Goal: Task Accomplishment & Management: Use online tool/utility

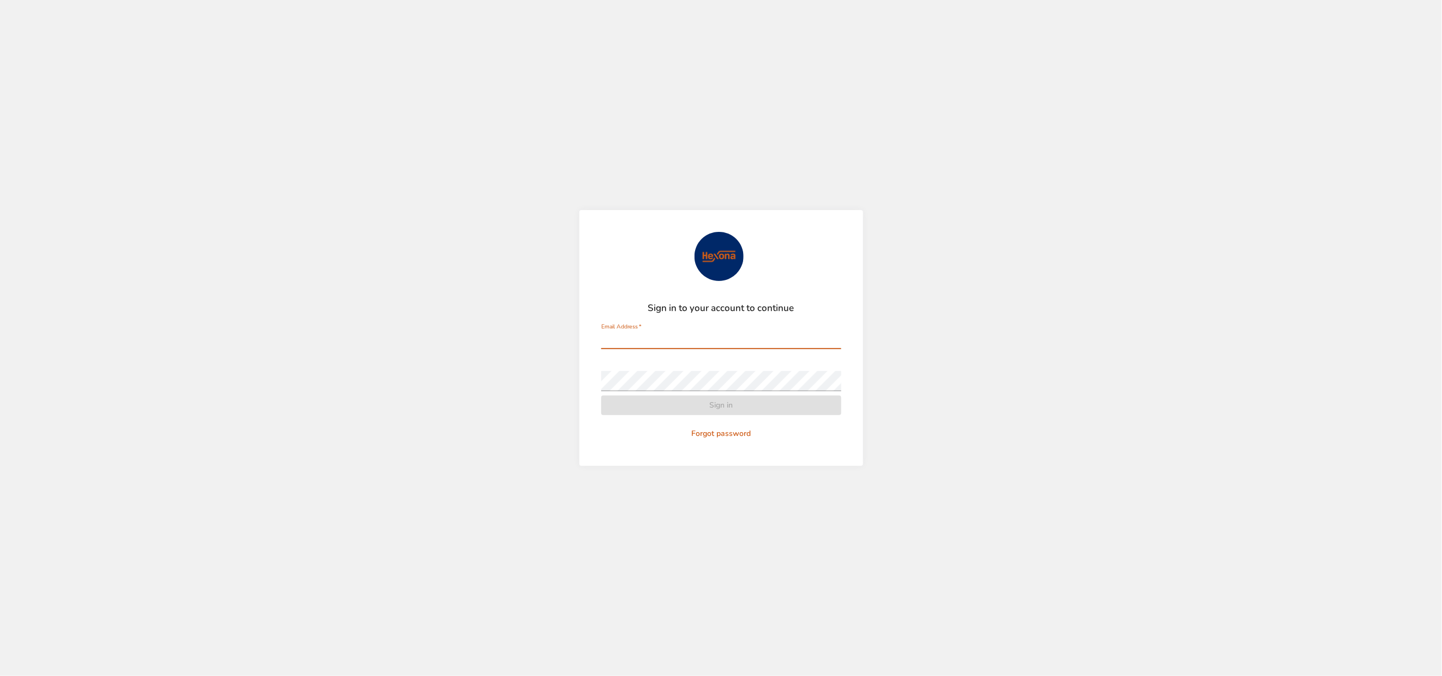
type input "**********"
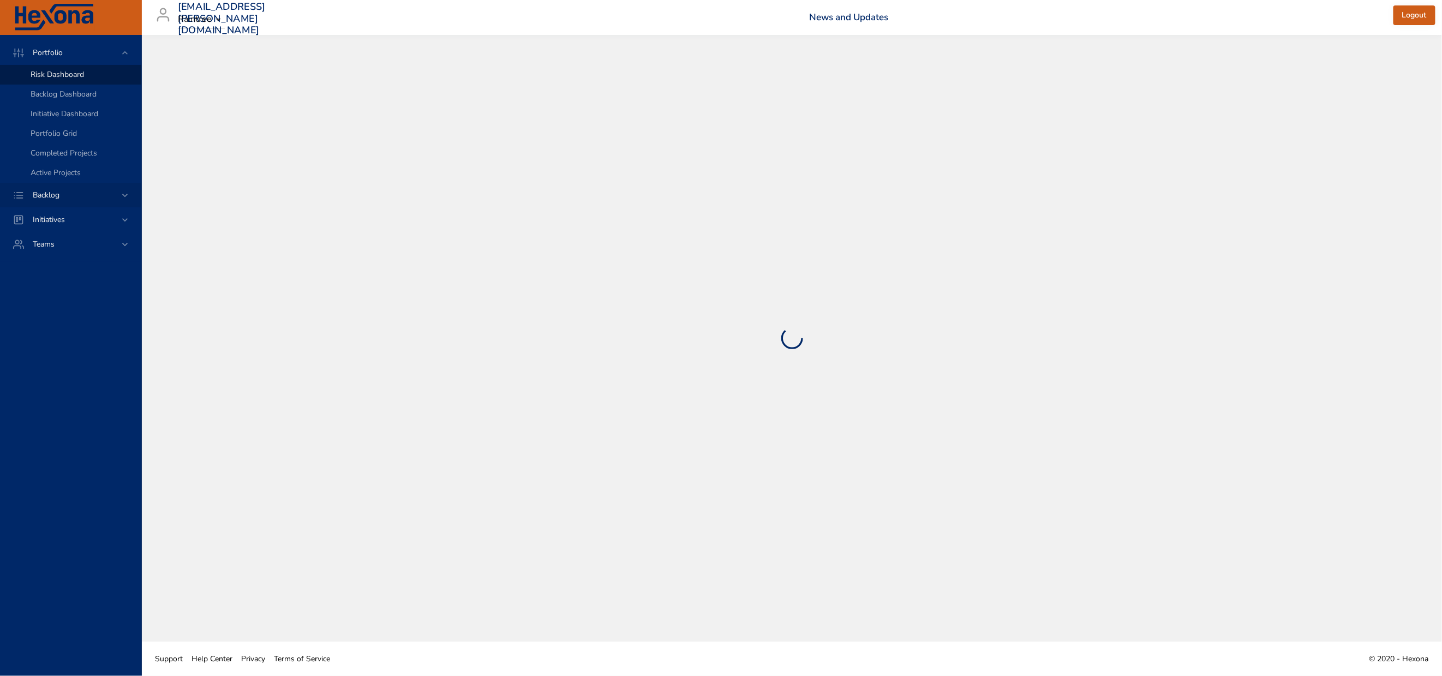
click at [45, 201] on div "Backlog" at bounding box center [71, 194] width 95 height 11
click at [52, 104] on span "Backlog Details" at bounding box center [57, 99] width 52 height 10
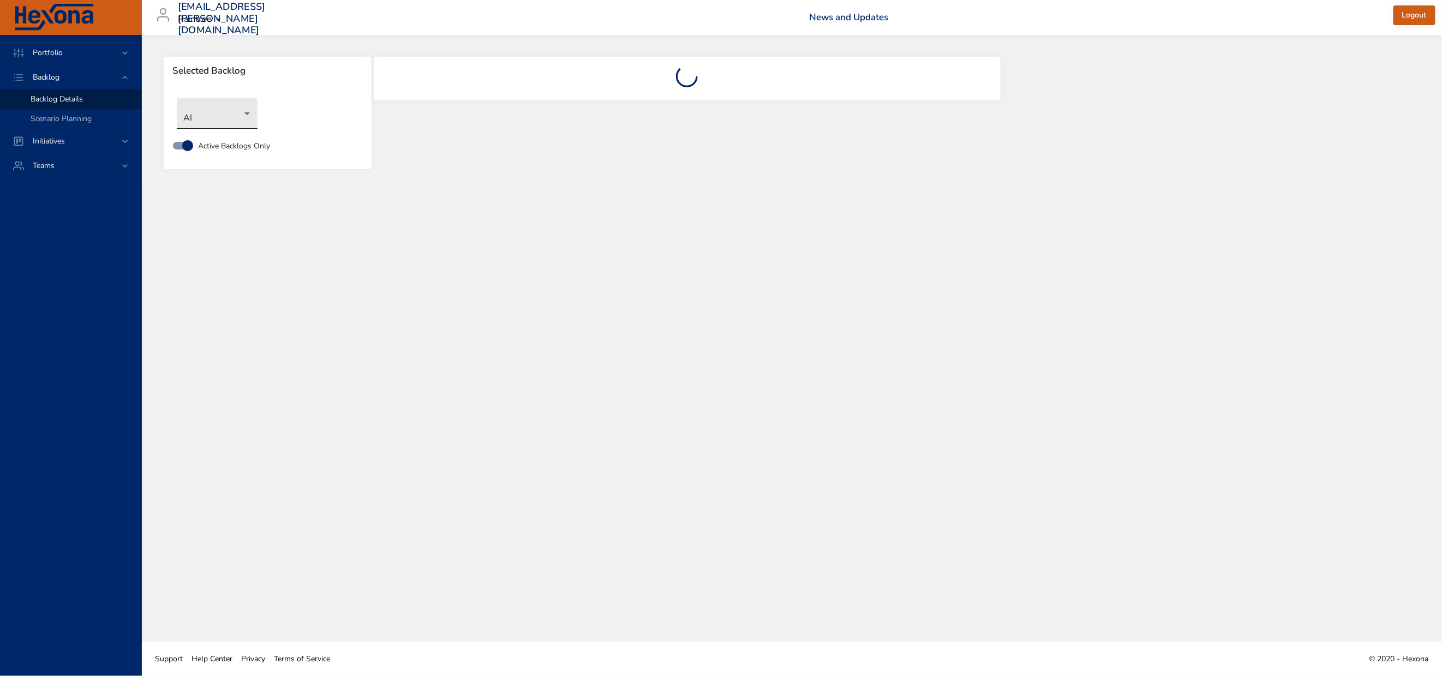
click at [205, 128] on body "Portfolio Backlog Backlog Details Scenario Planning Initiatives Teams [EMAIL_AD…" at bounding box center [721, 338] width 1442 height 676
click at [234, 302] on li "NewGen Scheduler" at bounding box center [233, 303] width 112 height 18
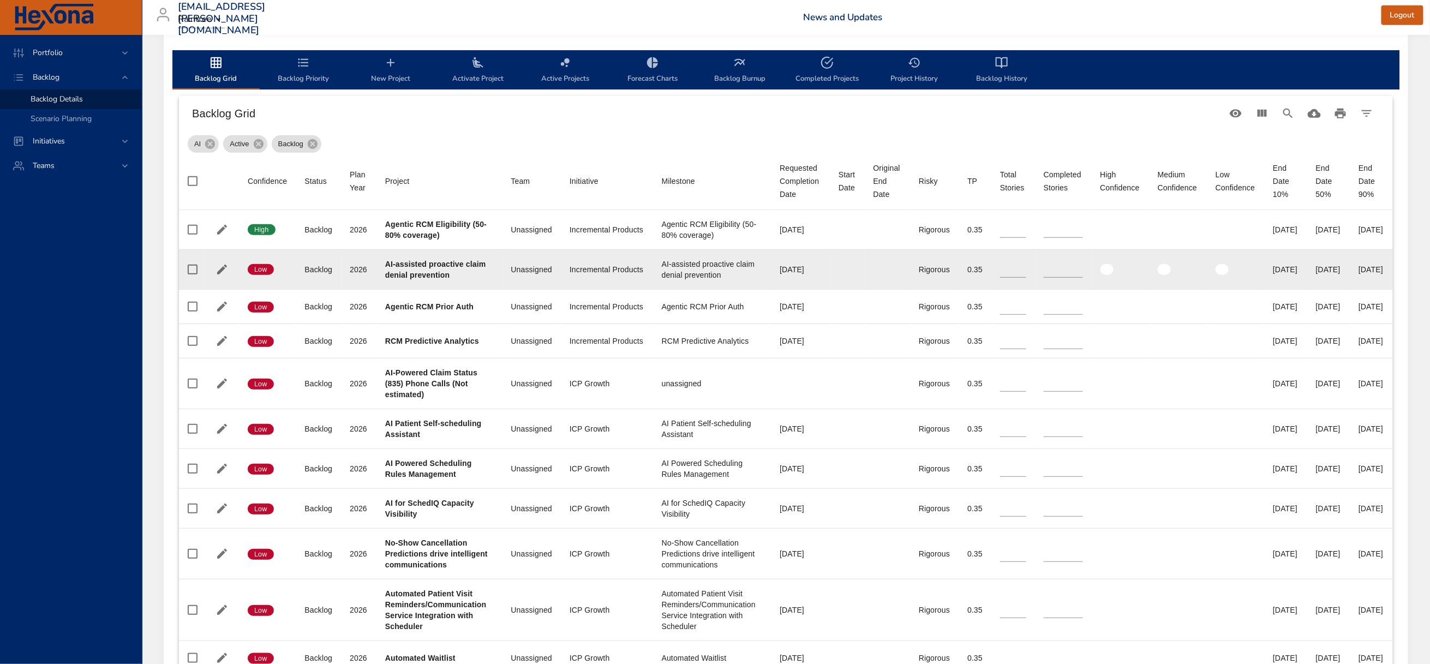
scroll to position [409, 0]
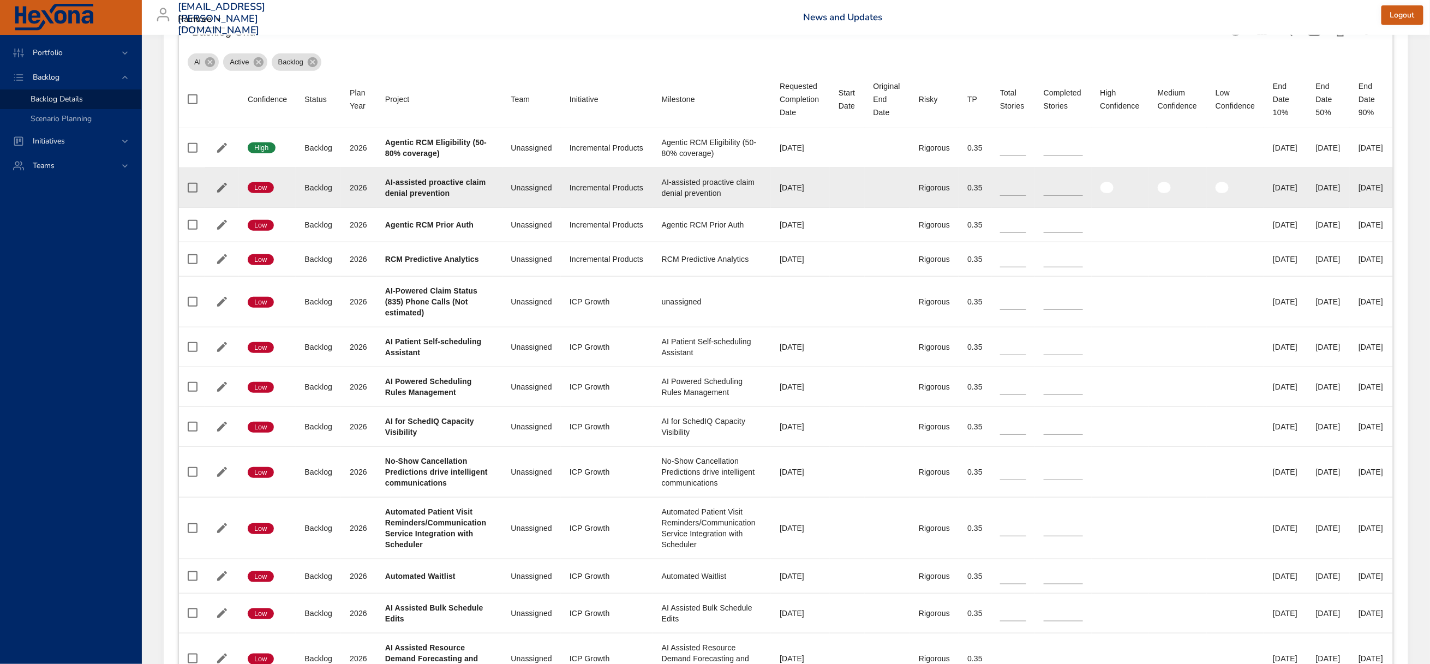
type input "*"
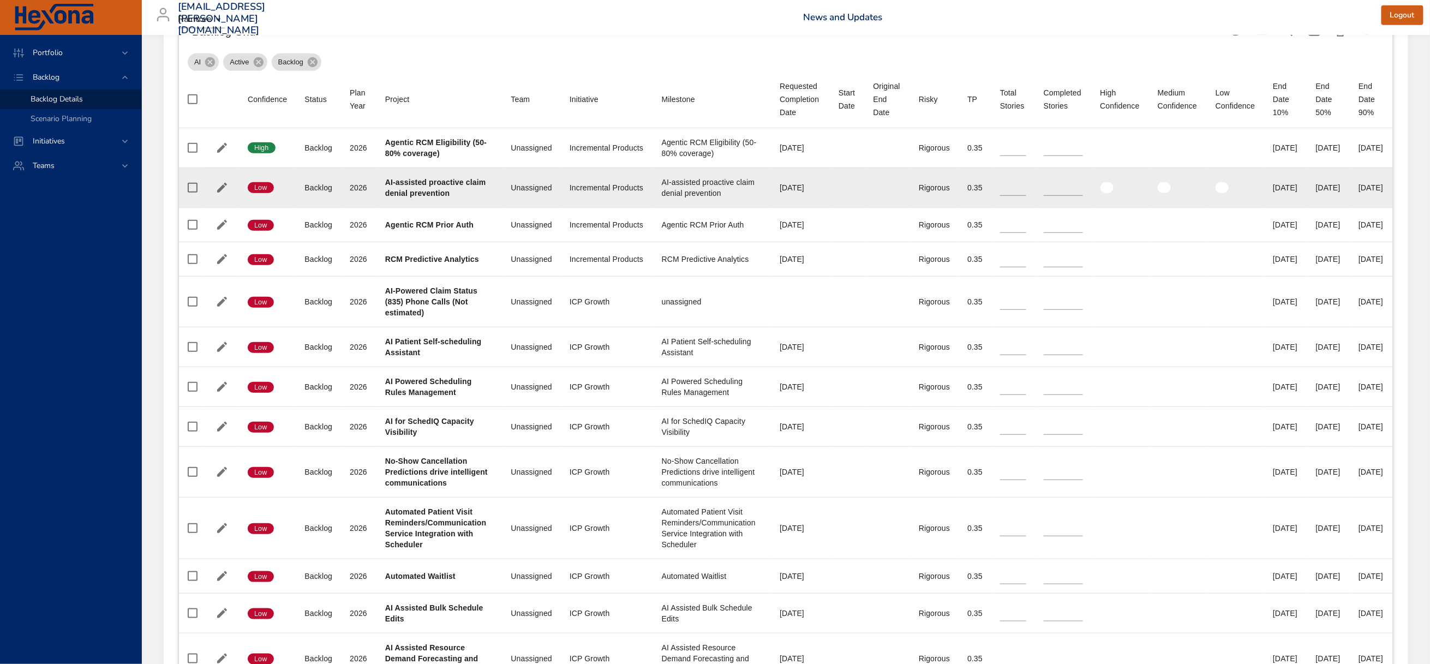
type input "*"
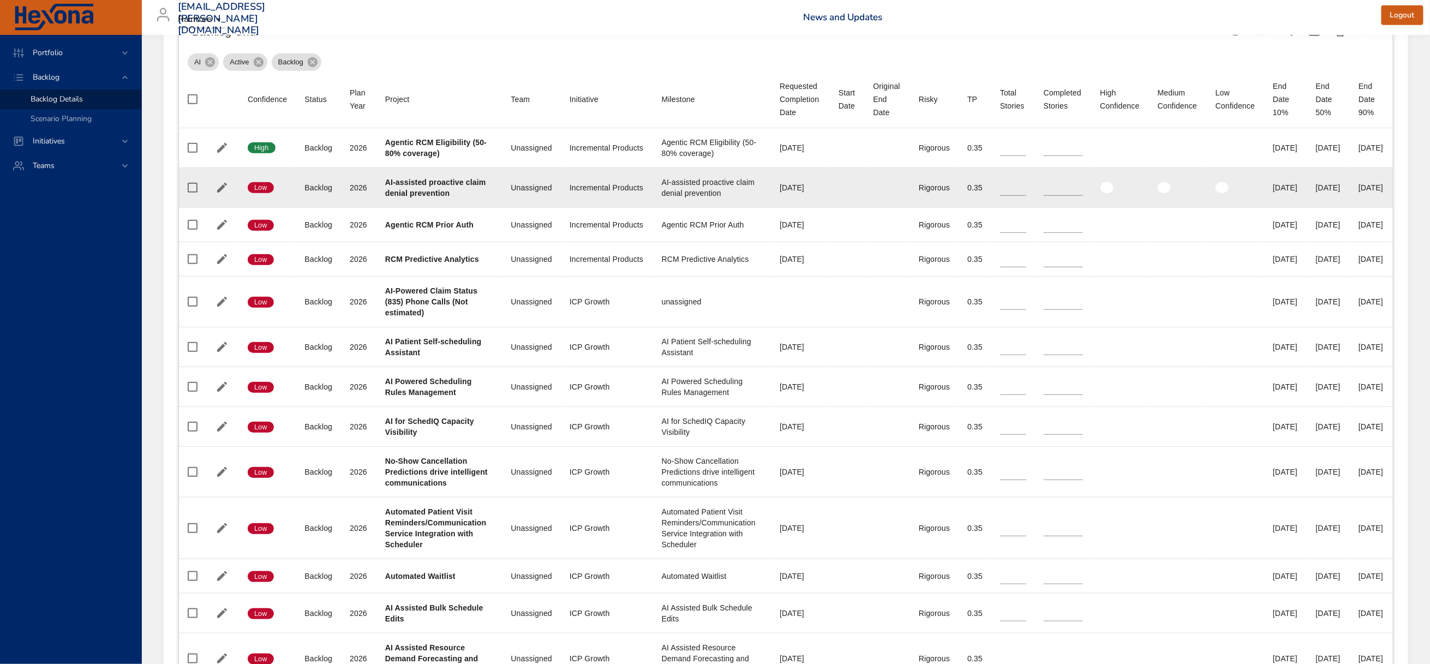
type input "*"
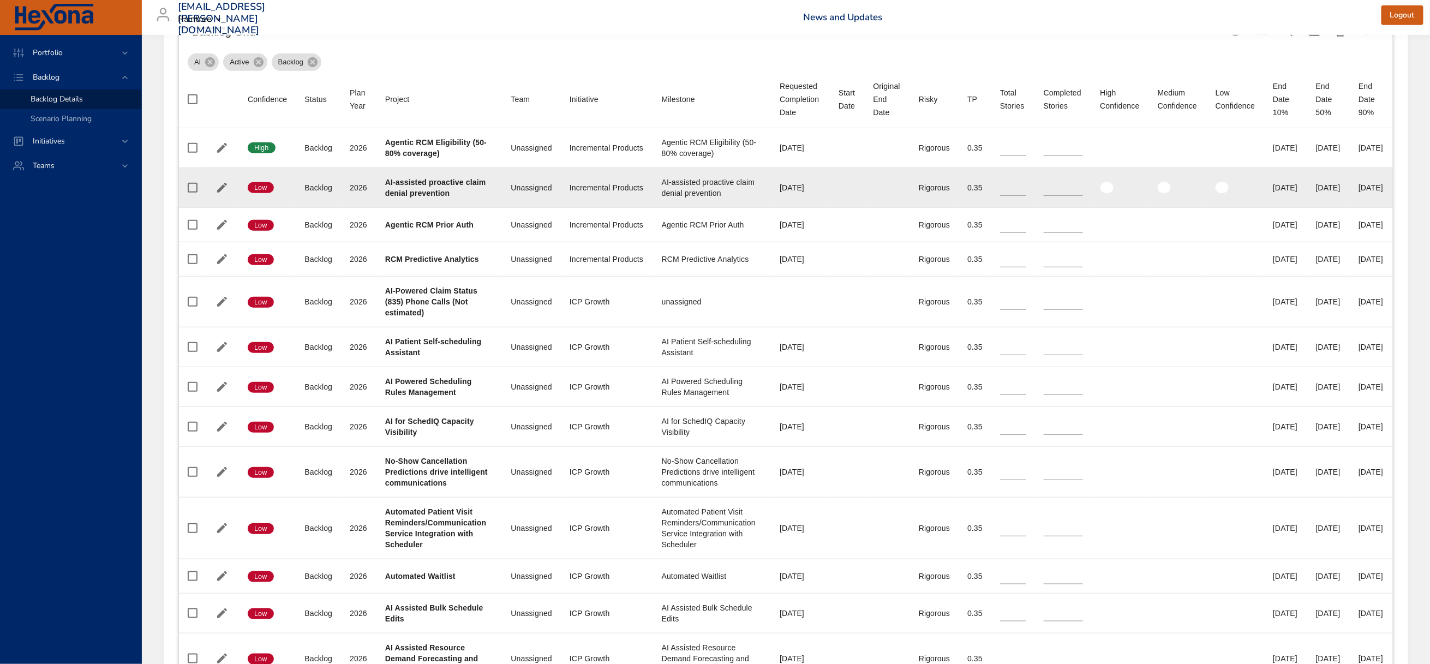
type input "*"
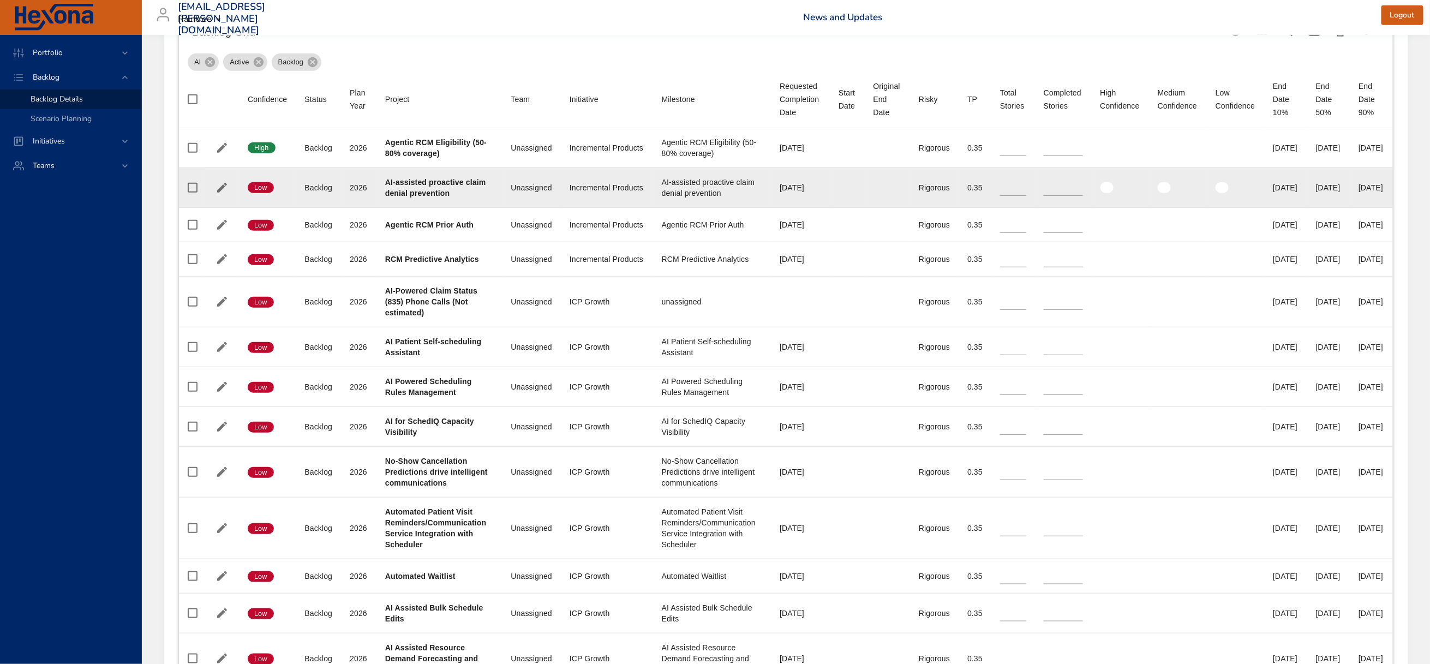
type input "*"
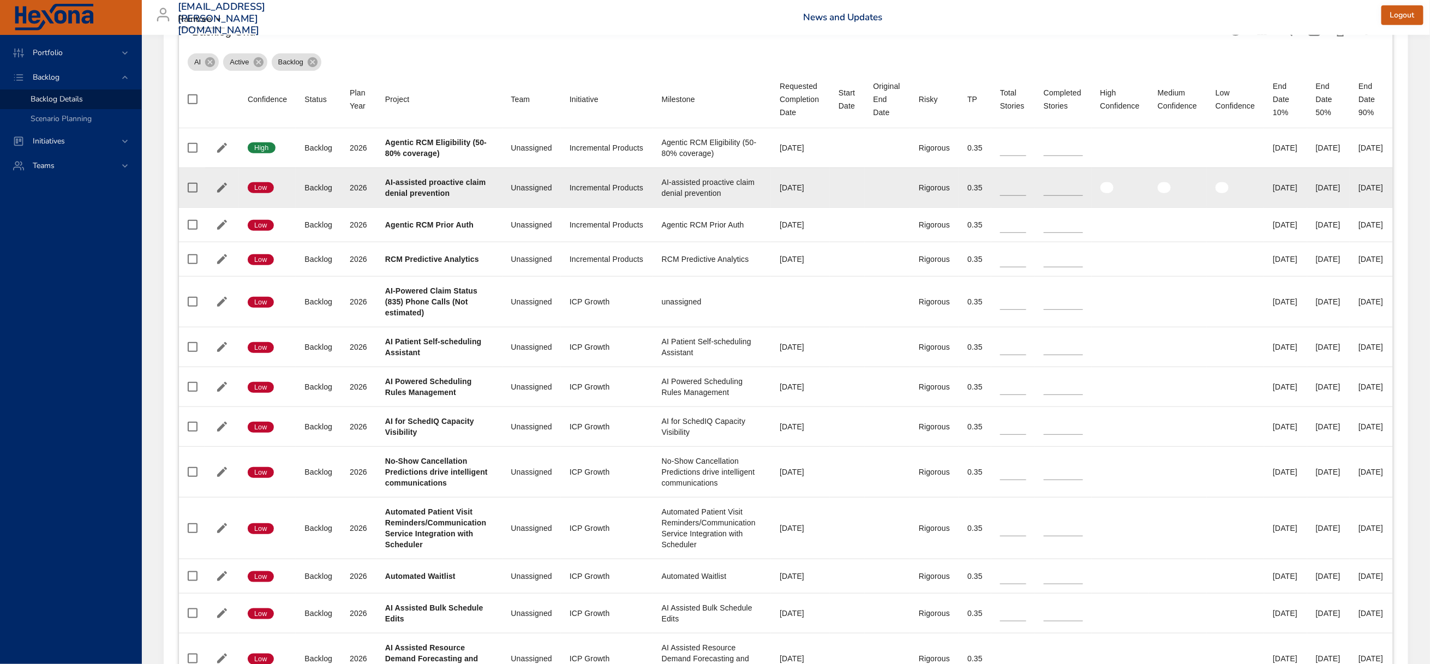
type input "*"
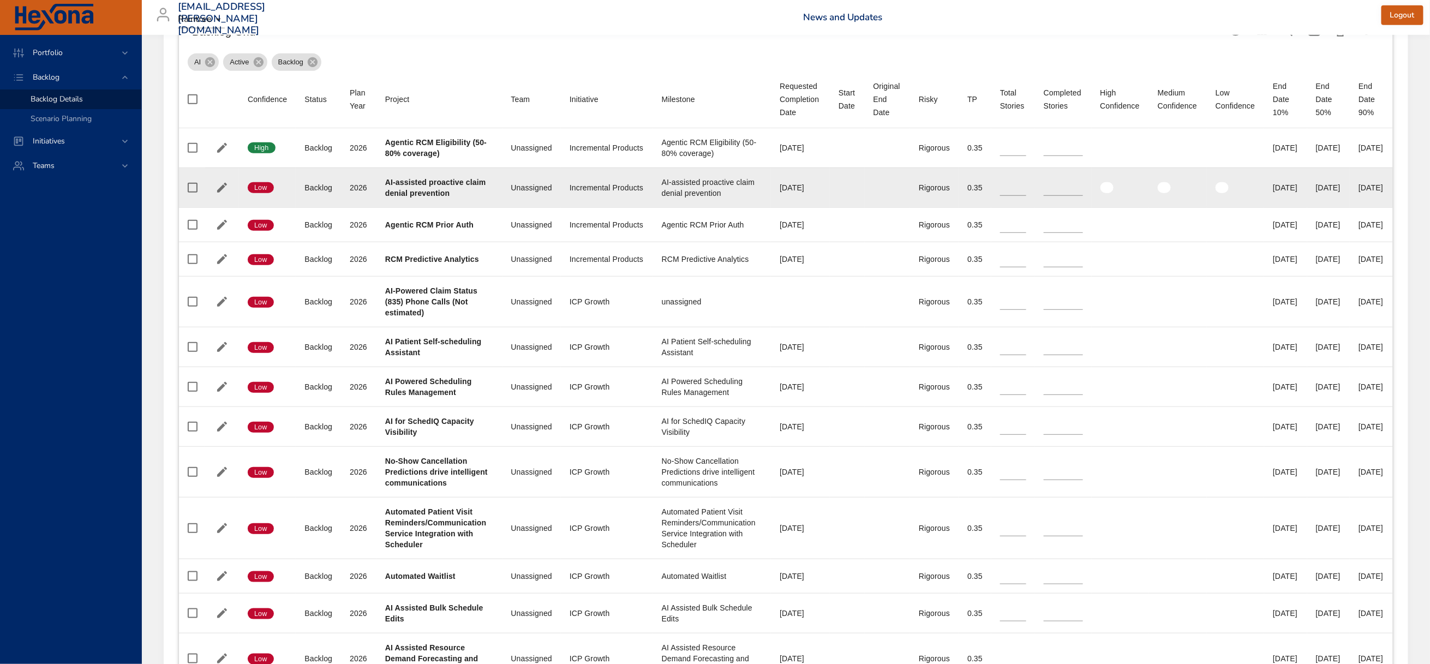
type input "*"
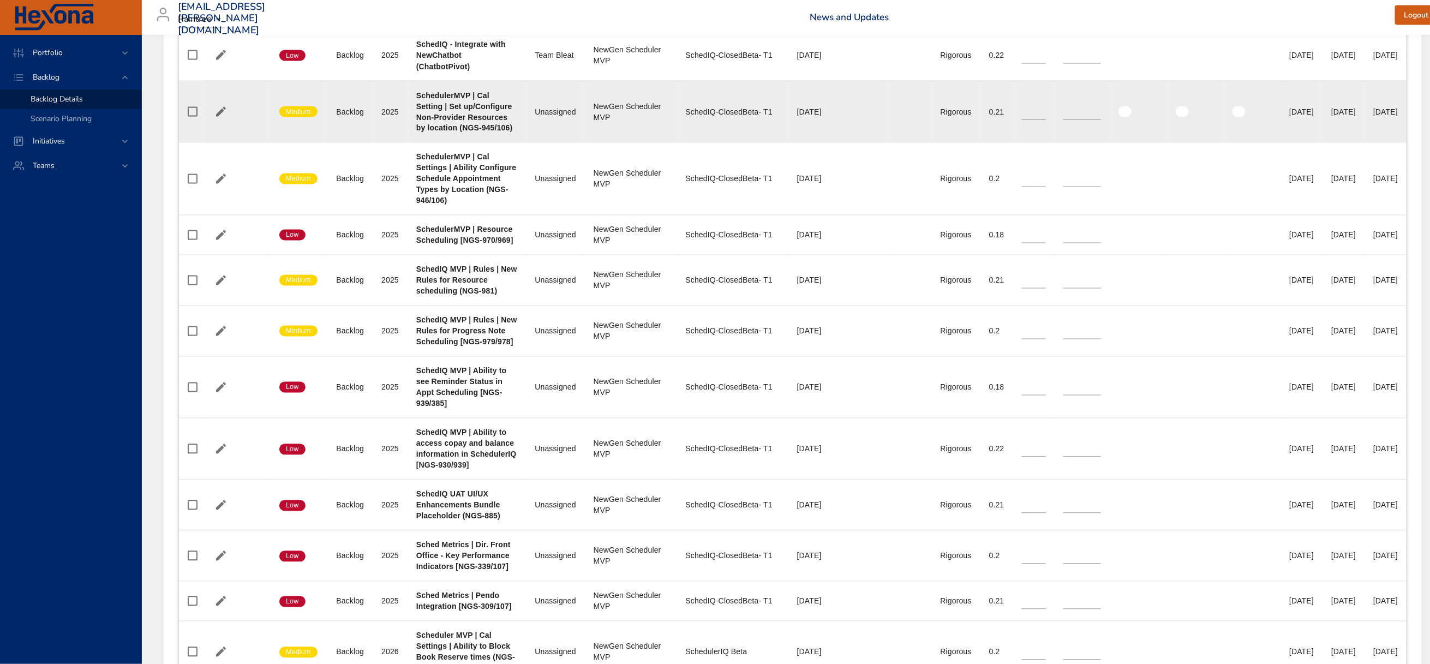
scroll to position [1228, 0]
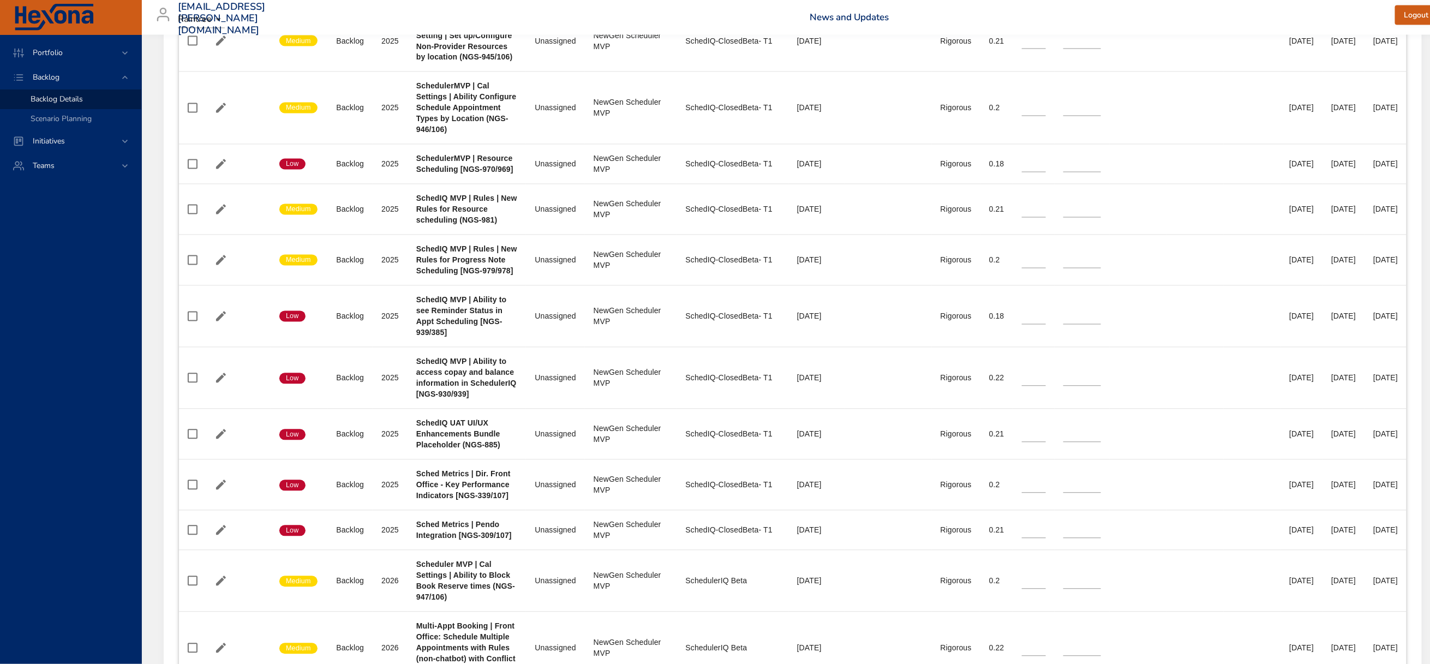
click at [765, 5] on div "[EMAIL_ADDRESS][PERSON_NAME][DOMAIN_NAME] Raintree News and Updates Logout" at bounding box center [792, 17] width 1289 height 35
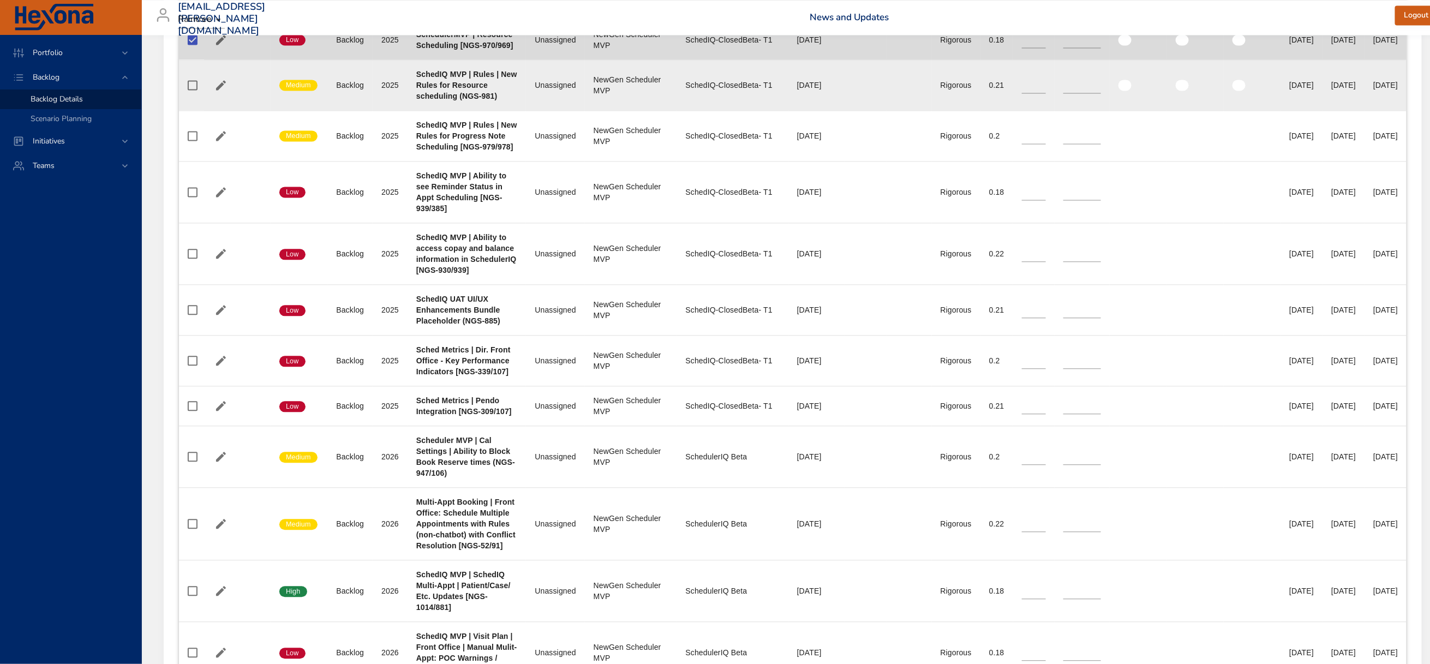
scroll to position [1391, 0]
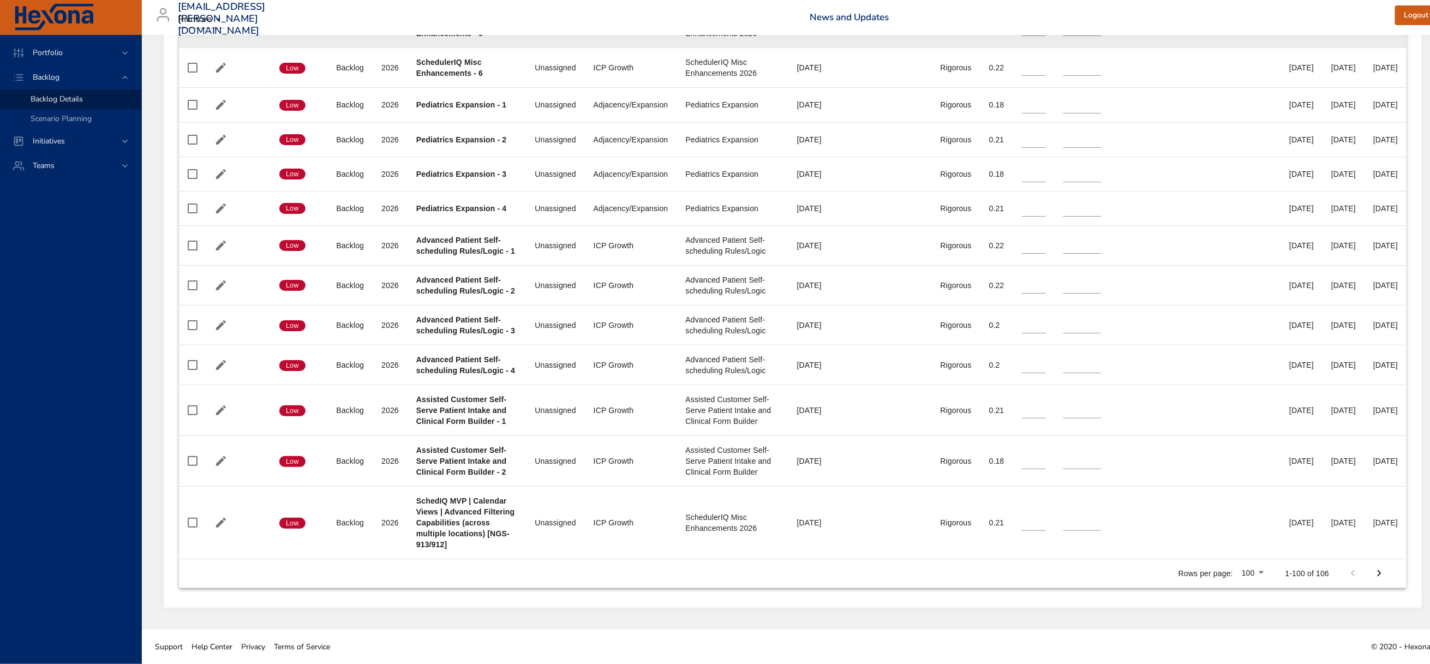
scroll to position [5866, 0]
